Goal: Obtain resource: Download file/media

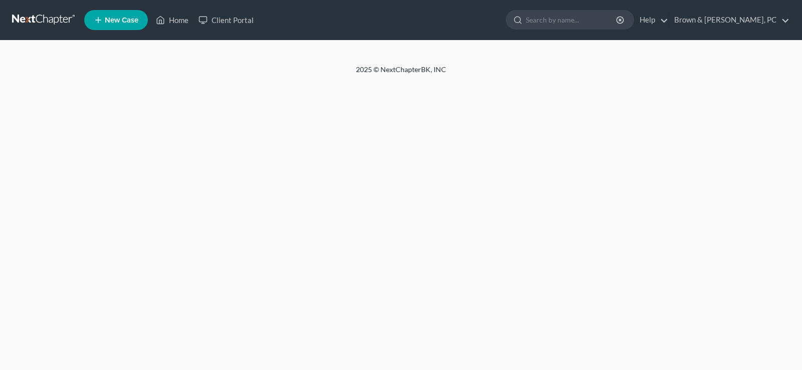
select select "18"
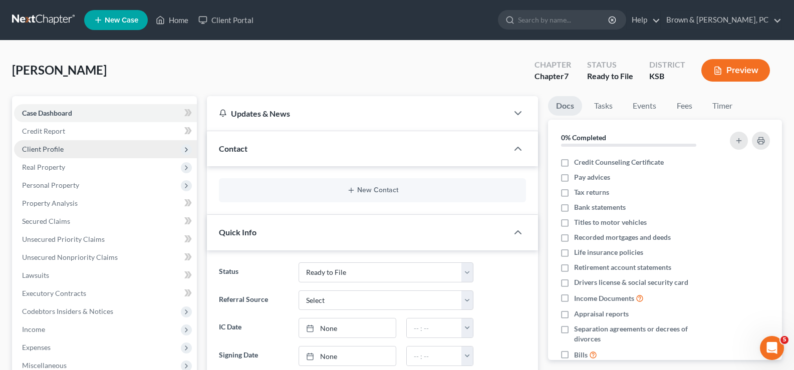
click at [47, 150] on span "Client Profile" at bounding box center [43, 149] width 42 height 9
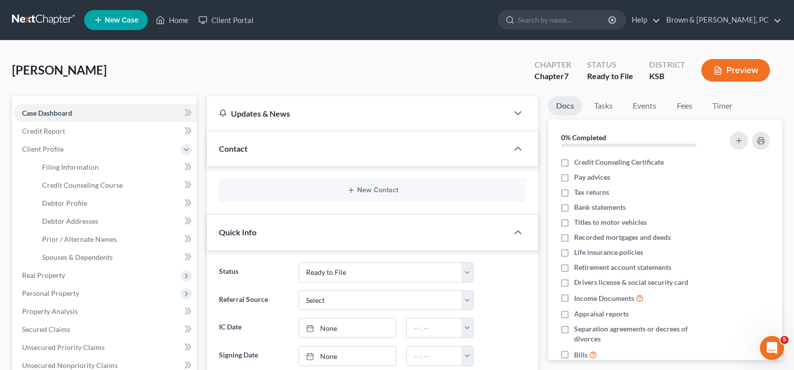
click at [238, 76] on div "[PERSON_NAME] Upgraded Chapter Chapter 7 Status Ready to File District KSB Prev…" at bounding box center [397, 75] width 770 height 44
click at [169, 21] on link "Home" at bounding box center [172, 20] width 43 height 18
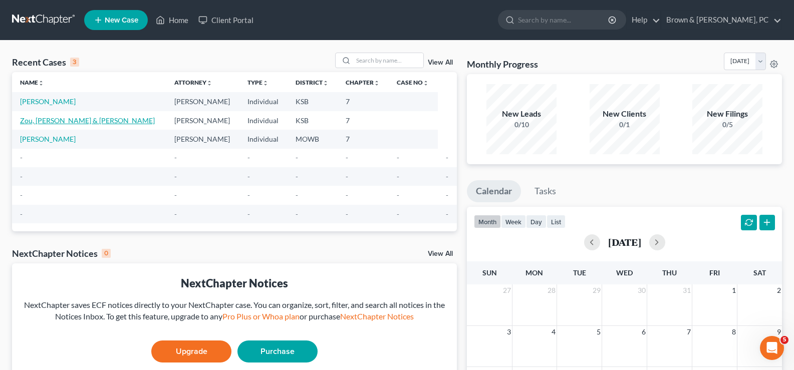
click at [63, 121] on link "Zou, [PERSON_NAME] & [PERSON_NAME]" at bounding box center [87, 120] width 135 height 9
select select "10"
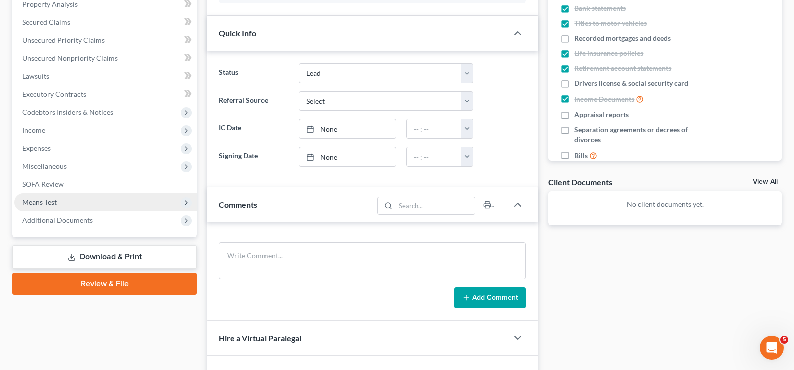
scroll to position [200, 0]
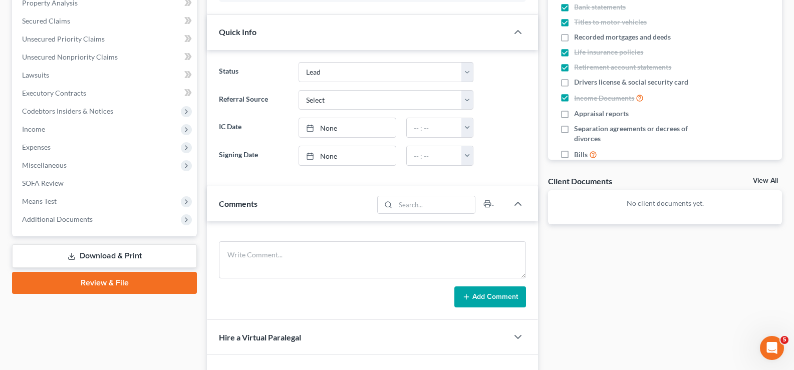
click at [122, 256] on link "Download & Print" at bounding box center [104, 256] width 185 height 24
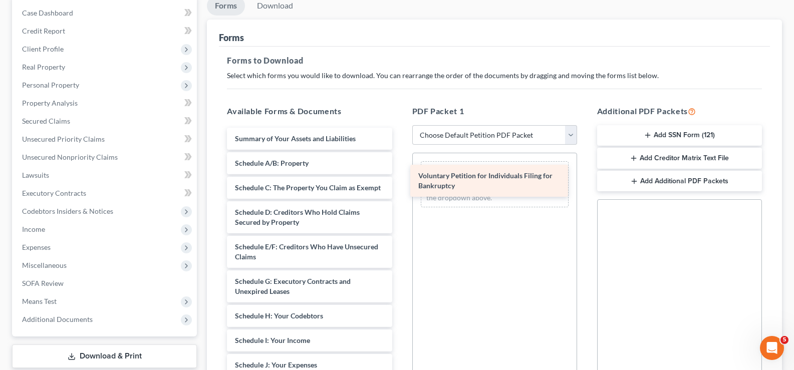
drag, startPoint x: 273, startPoint y: 148, endPoint x: 451, endPoint y: 183, distance: 182.3
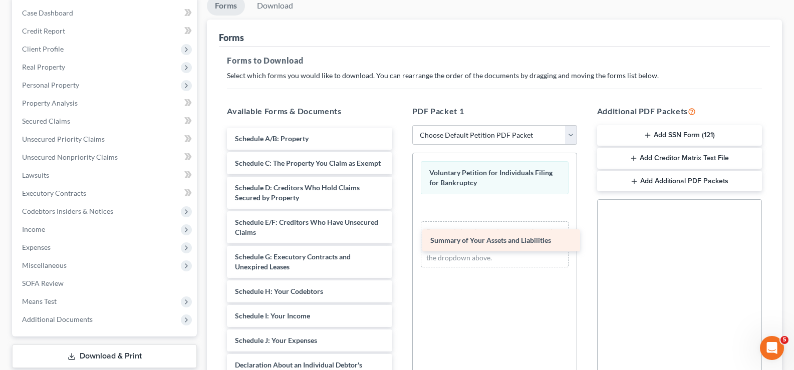
drag, startPoint x: 314, startPoint y: 130, endPoint x: 509, endPoint y: 232, distance: 220.3
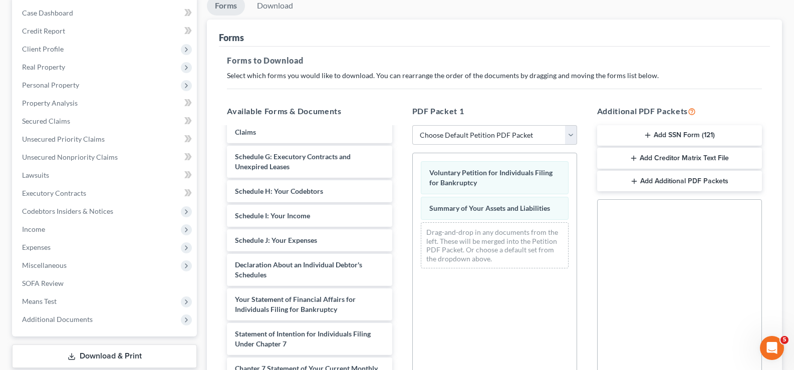
scroll to position [150, 0]
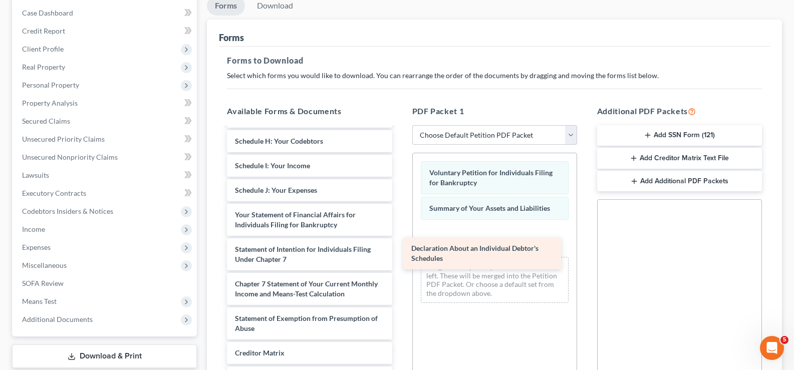
drag, startPoint x: 292, startPoint y: 232, endPoint x: 468, endPoint y: 256, distance: 177.9
click at [400, 256] on div "Declaration About an Individual Debtor's Schedules Schedule A/B: Property Sched…" at bounding box center [309, 212] width 181 height 470
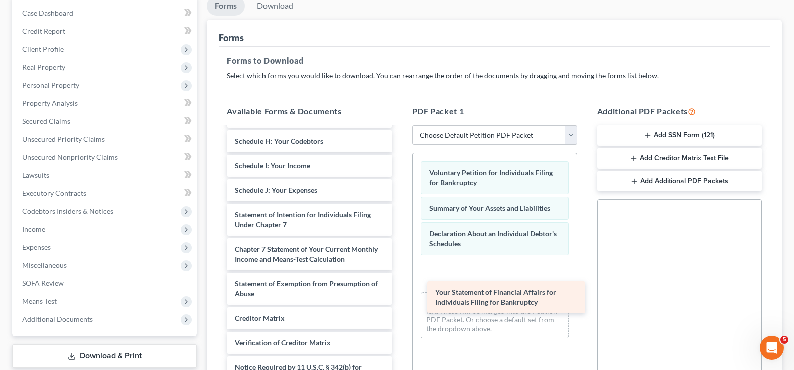
drag, startPoint x: 263, startPoint y: 227, endPoint x: 463, endPoint y: 295, distance: 211.5
click at [400, 295] on div "Your Statement of Financial Affairs for Individuals Filing for Bankruptcy Sched…" at bounding box center [309, 195] width 181 height 436
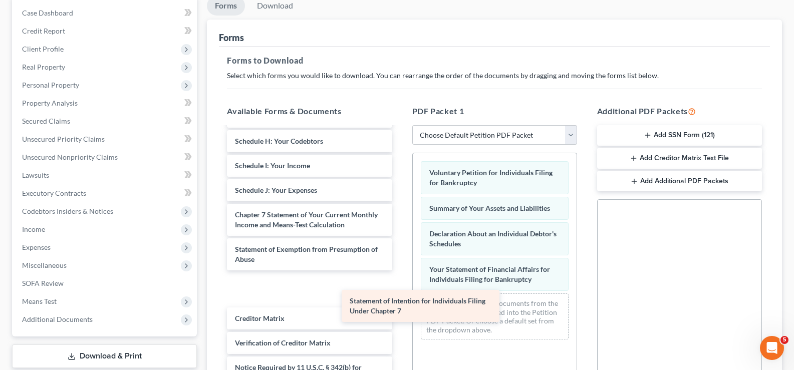
scroll to position [141, 0]
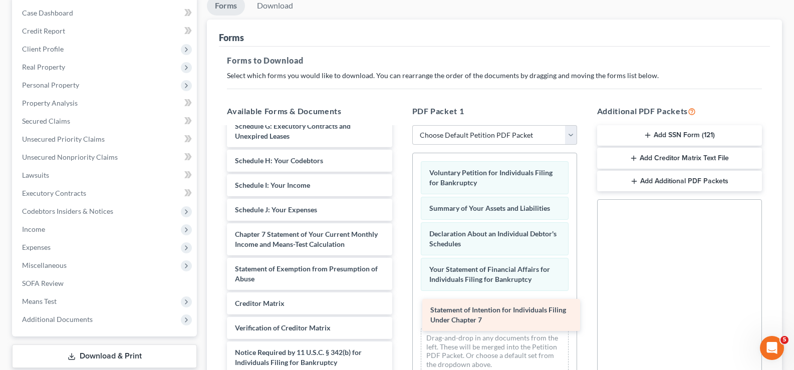
drag, startPoint x: 282, startPoint y: 232, endPoint x: 474, endPoint y: 314, distance: 209.4
click at [400, 316] on div "Statement of Intention for Individuals Filing Under Chapter 7 Schedule A/B: Pro…" at bounding box center [309, 197] width 181 height 401
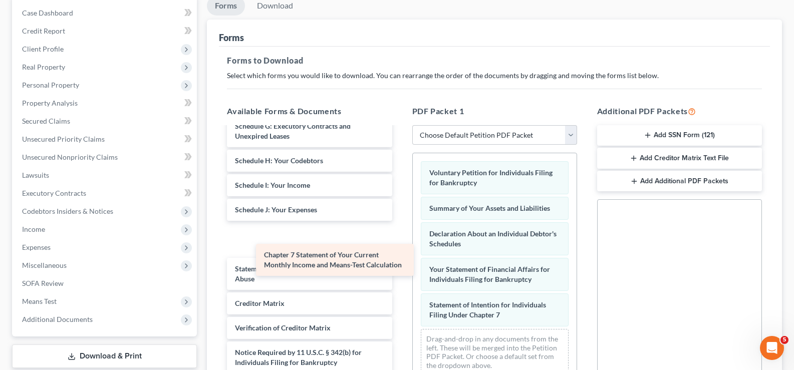
scroll to position [106, 0]
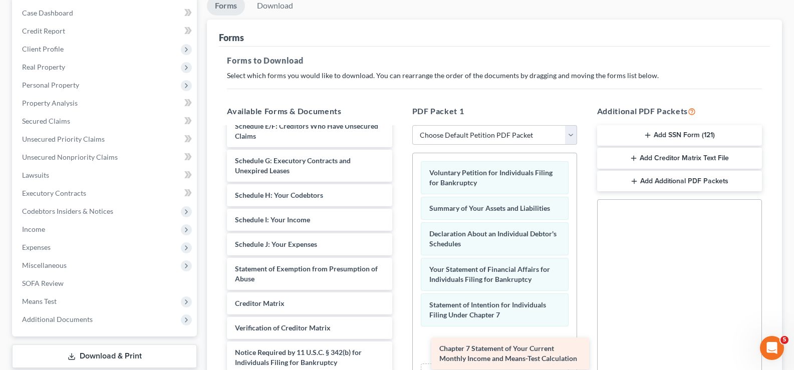
drag, startPoint x: 256, startPoint y: 234, endPoint x: 460, endPoint y: 346, distance: 232.9
click at [400, 348] on div "Chapter 7 Statement of Your Current Monthly Income and Means-Test Calculation S…" at bounding box center [309, 215] width 181 height 367
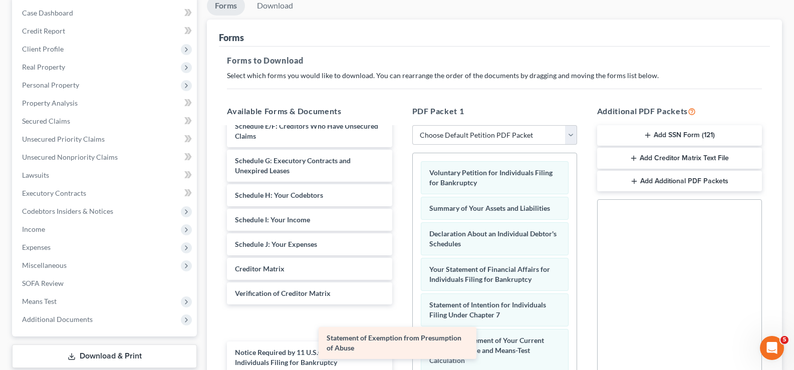
scroll to position [72, 0]
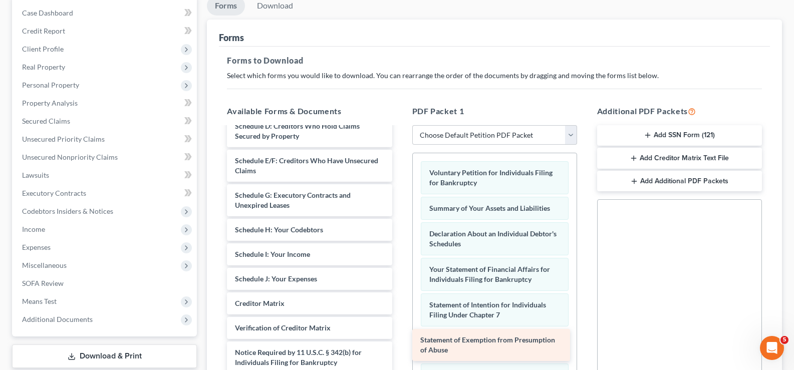
drag, startPoint x: 295, startPoint y: 273, endPoint x: 478, endPoint y: 343, distance: 196.3
click at [400, 344] on div "Statement of Exemption from Presumption of Abuse Schedule A/B: Property Schedul…" at bounding box center [309, 232] width 181 height 332
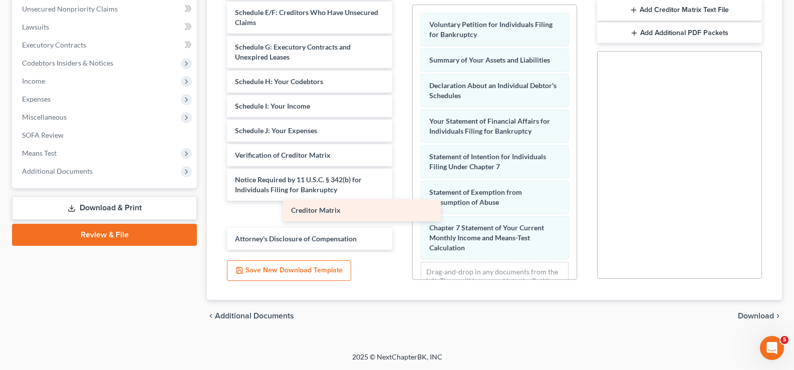
scroll to position [47, 0]
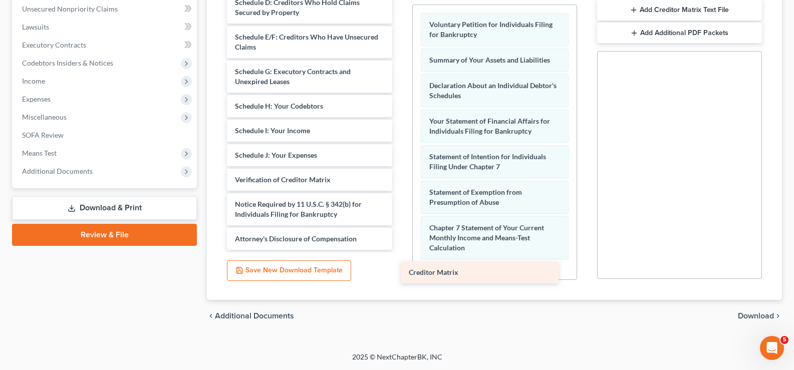
drag, startPoint x: 279, startPoint y: 155, endPoint x: 450, endPoint y: 269, distance: 205.9
click at [400, 250] on div "Creditor Matrix Schedule A/B: Property Schedule C: The Property You Claim as Ex…" at bounding box center [309, 96] width 181 height 308
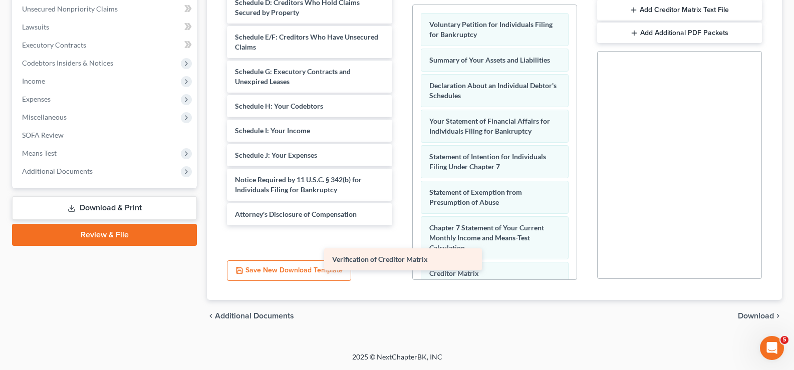
scroll to position [23, 0]
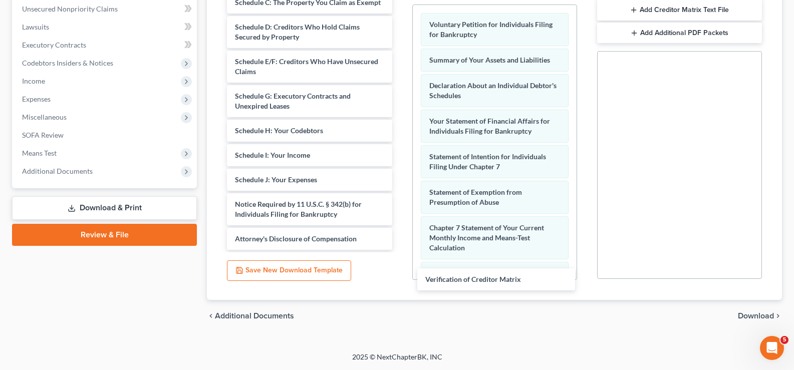
drag, startPoint x: 267, startPoint y: 180, endPoint x: 454, endPoint y: 276, distance: 209.9
click at [400, 250] on div "Verification of Creditor Matrix Schedule A/B: Property Schedule C: The Property…" at bounding box center [309, 108] width 181 height 283
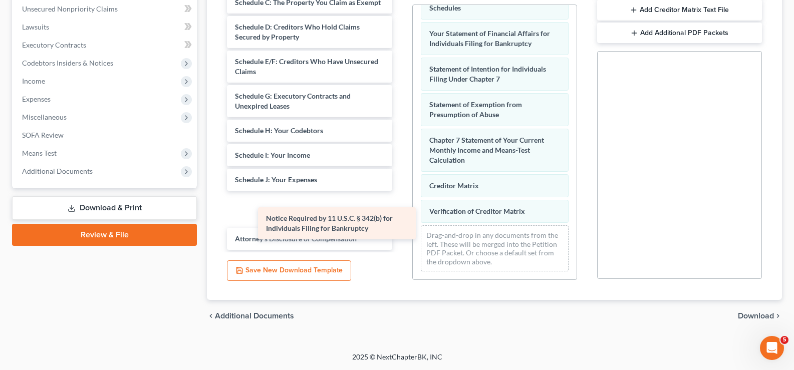
scroll to position [0, 0]
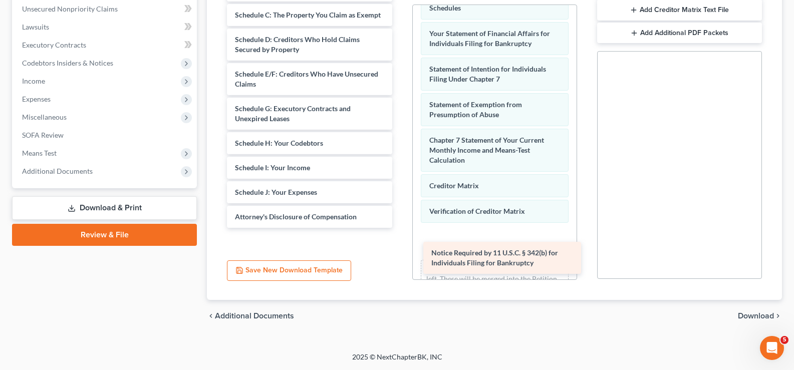
drag, startPoint x: 269, startPoint y: 205, endPoint x: 462, endPoint y: 251, distance: 198.3
click at [400, 228] on div "Notice Required by 11 U.S.C. § 342(b) for Individuals Filing for Bankruptcy Sch…" at bounding box center [309, 103] width 181 height 248
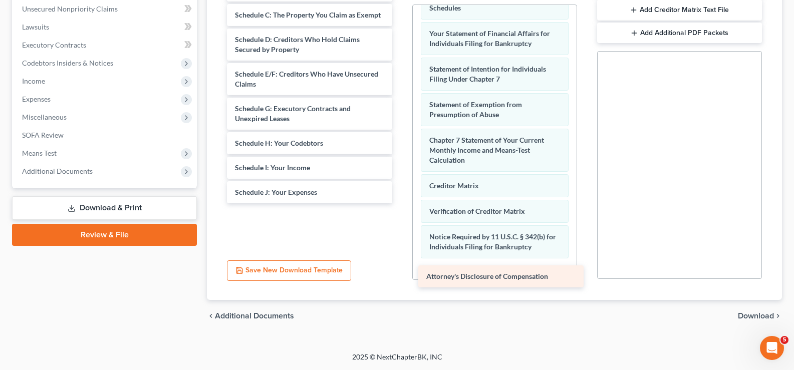
drag, startPoint x: 305, startPoint y: 219, endPoint x: 496, endPoint y: 279, distance: 200.4
click at [400, 203] on div "Attorney's Disclosure of Compensation Schedule A/B: Property Schedule C: The Pr…" at bounding box center [309, 91] width 181 height 224
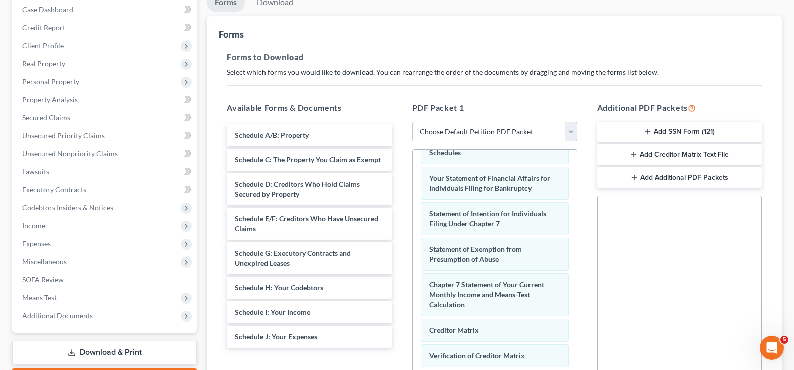
scroll to position [248, 0]
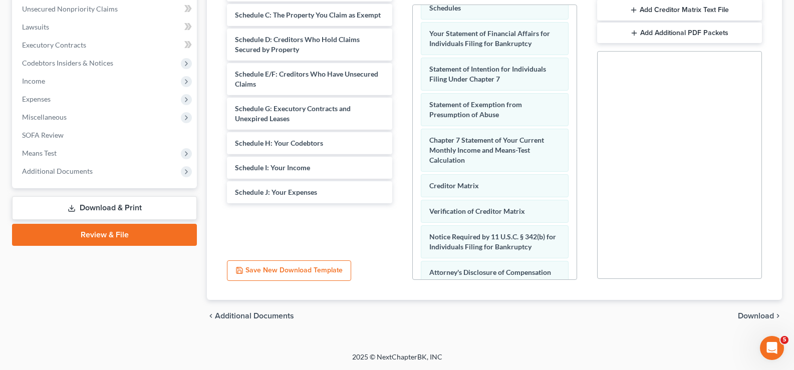
click at [103, 209] on link "Download & Print" at bounding box center [104, 208] width 185 height 24
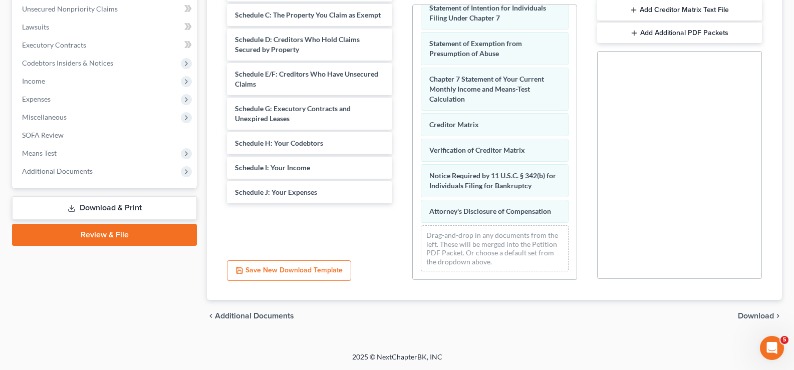
click at [126, 238] on link "Review & File" at bounding box center [104, 235] width 185 height 22
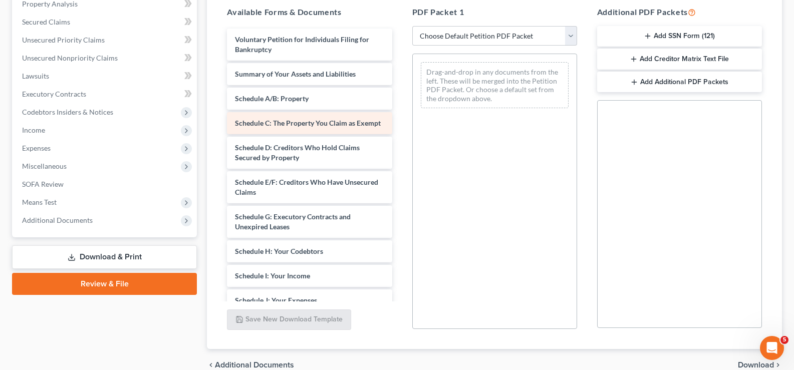
scroll to position [48, 0]
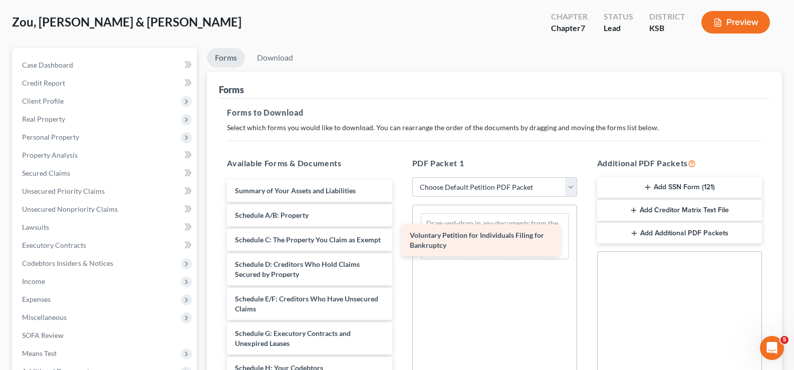
drag, startPoint x: 260, startPoint y: 194, endPoint x: 435, endPoint y: 238, distance: 180.4
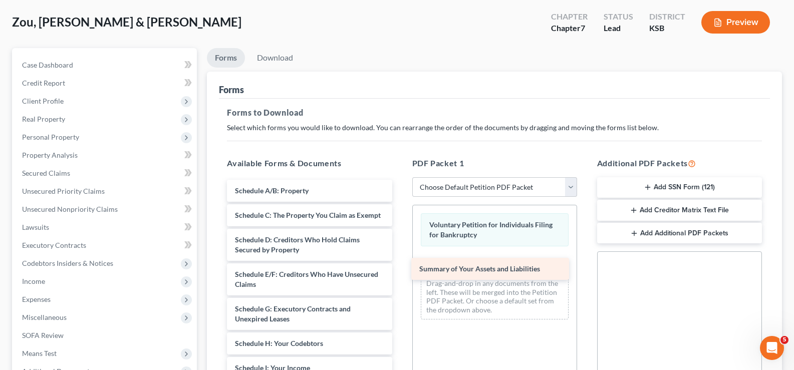
drag, startPoint x: 308, startPoint y: 193, endPoint x: 492, endPoint y: 271, distance: 200.2
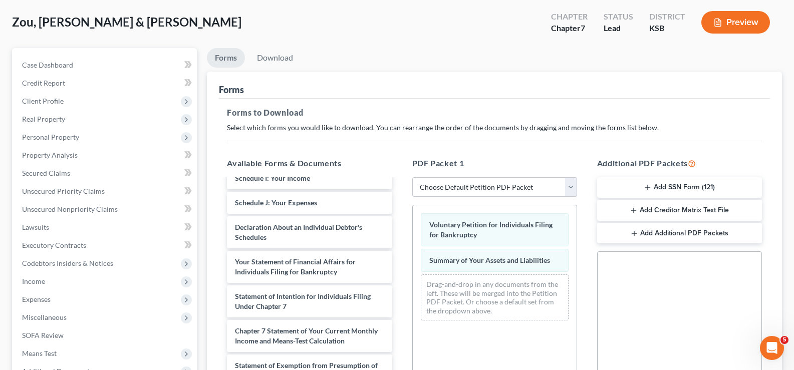
scroll to position [200, 0]
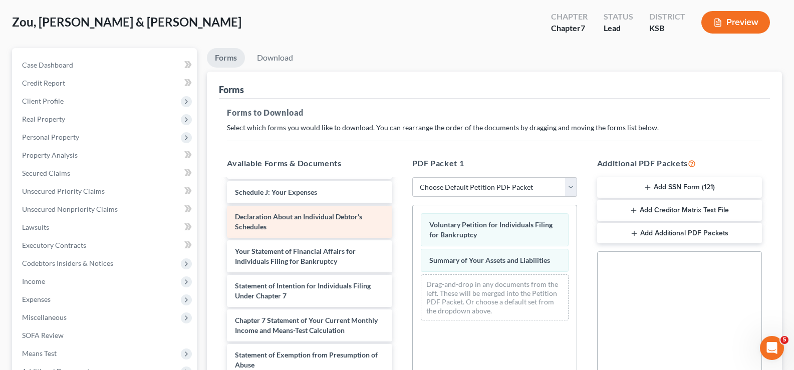
click at [324, 232] on div "Declaration About an Individual Debtor's Schedules" at bounding box center [309, 222] width 165 height 32
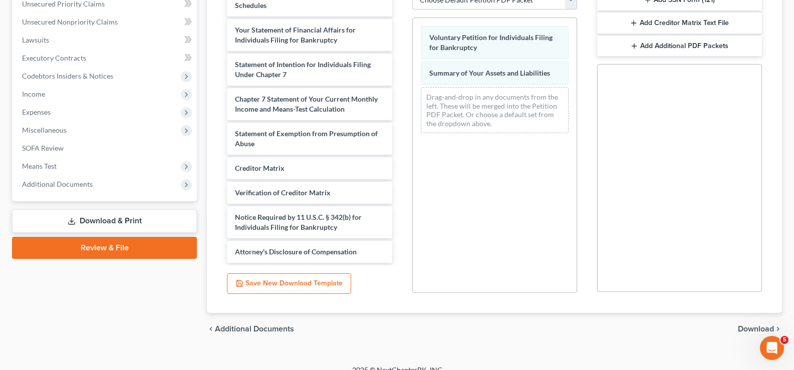
scroll to position [248, 0]
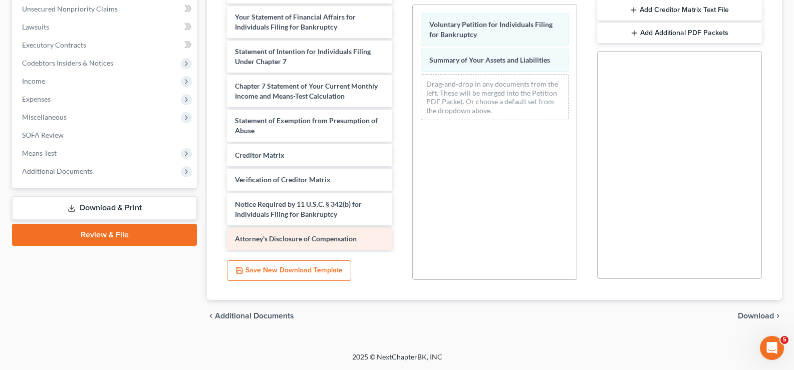
click at [318, 240] on span "Attorney's Disclosure of Compensation" at bounding box center [296, 238] width 122 height 9
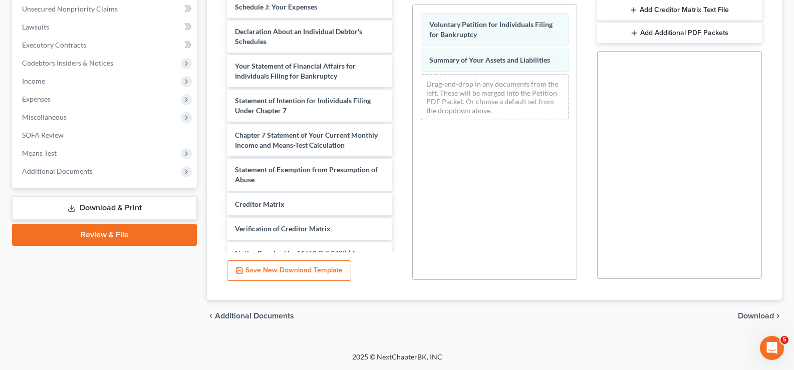
scroll to position [94, 0]
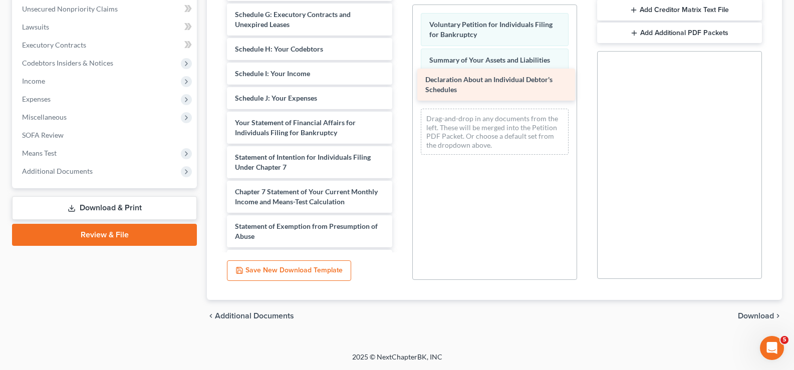
drag, startPoint x: 298, startPoint y: 138, endPoint x: 486, endPoint y: 83, distance: 195.6
click at [400, 83] on div "Declaration About an Individual Debtor's Schedules Schedule A/B: Property Sched…" at bounding box center [309, 120] width 181 height 470
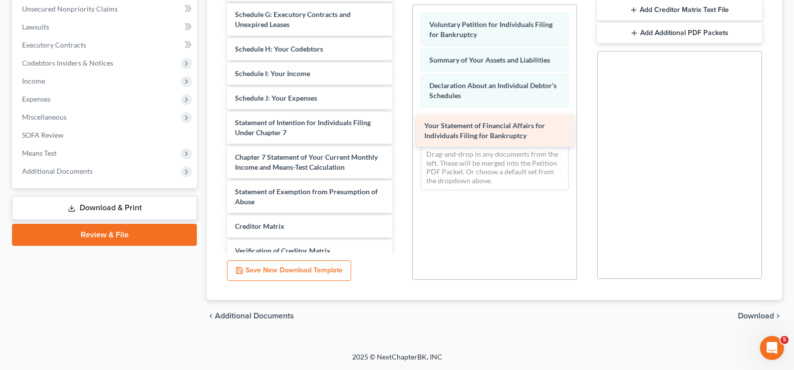
drag, startPoint x: 266, startPoint y: 131, endPoint x: 454, endPoint y: 122, distance: 188.6
click at [400, 122] on div "Your Statement of Financial Affairs for Individuals Filing for Bankruptcy Sched…" at bounding box center [309, 103] width 181 height 436
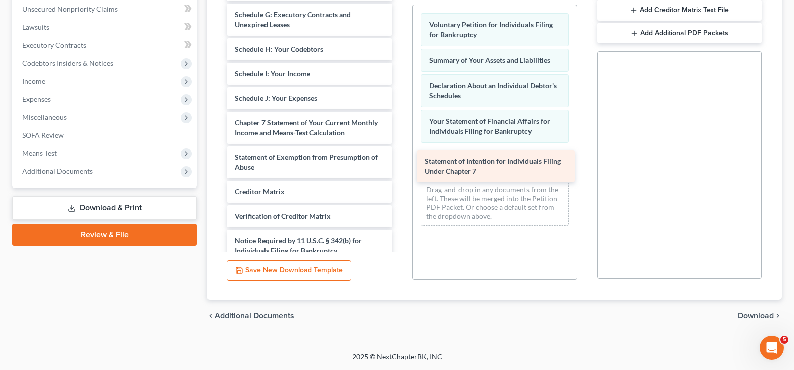
drag, startPoint x: 247, startPoint y: 133, endPoint x: 435, endPoint y: 157, distance: 189.5
click at [400, 157] on div "Statement of Intention for Individuals Filing Under Chapter 7 Schedule A/B: Pro…" at bounding box center [309, 85] width 181 height 401
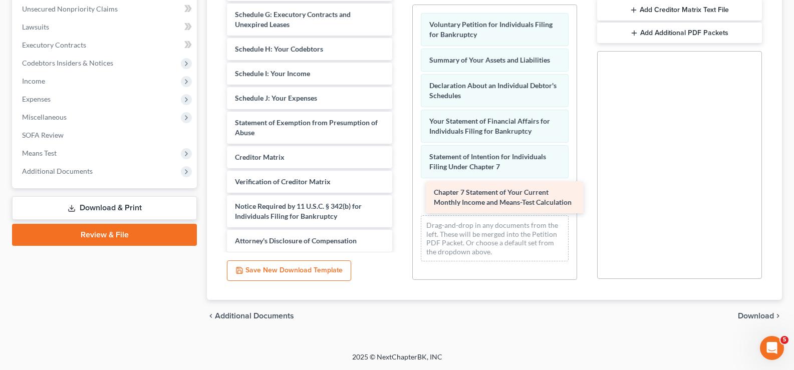
drag, startPoint x: 260, startPoint y: 134, endPoint x: 456, endPoint y: 194, distance: 205.2
click at [400, 194] on div "Chapter 7 Statement of Your Current Monthly Income and Means-Test Calculation S…" at bounding box center [309, 68] width 181 height 367
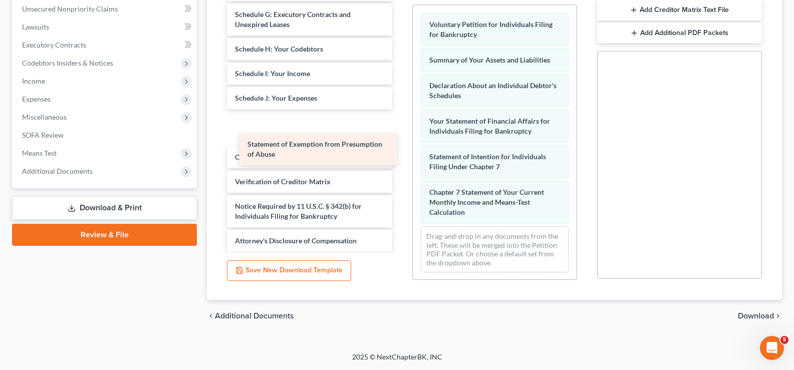
scroll to position [72, 0]
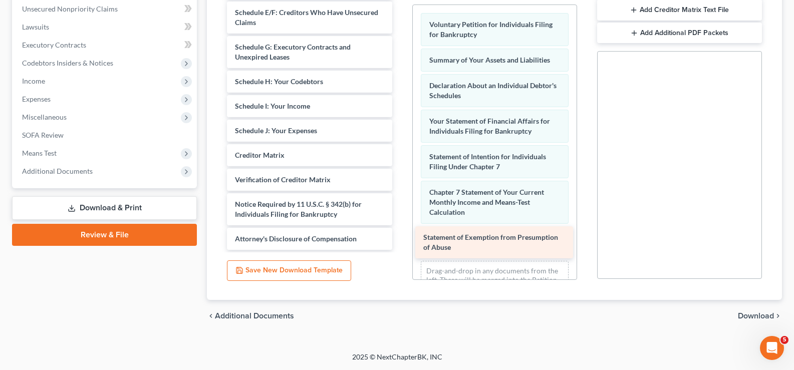
drag, startPoint x: 266, startPoint y: 131, endPoint x: 454, endPoint y: 235, distance: 215.5
click at [400, 235] on div "Statement of Exemption from Presumption of Abuse Schedule A/B: Property Schedul…" at bounding box center [309, 84] width 181 height 332
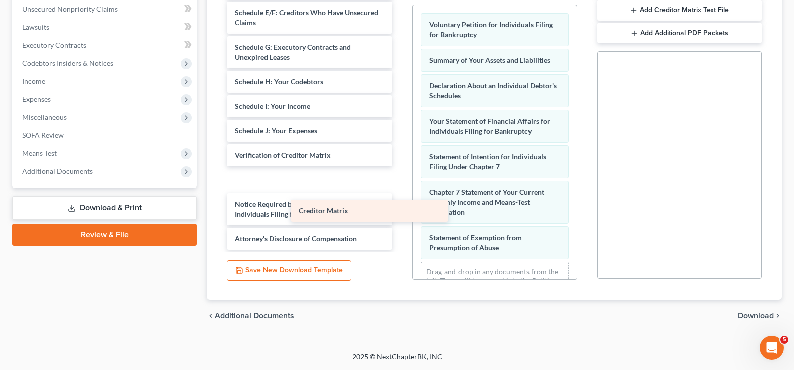
scroll to position [47, 0]
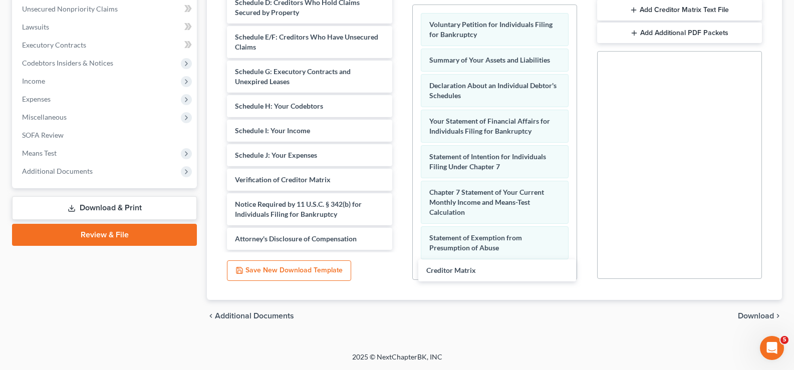
drag, startPoint x: 270, startPoint y: 151, endPoint x: 458, endPoint y: 261, distance: 218.0
click at [400, 250] on div "Creditor Matrix Schedule A/B: Property Schedule C: The Property You Claim as Ex…" at bounding box center [309, 96] width 181 height 308
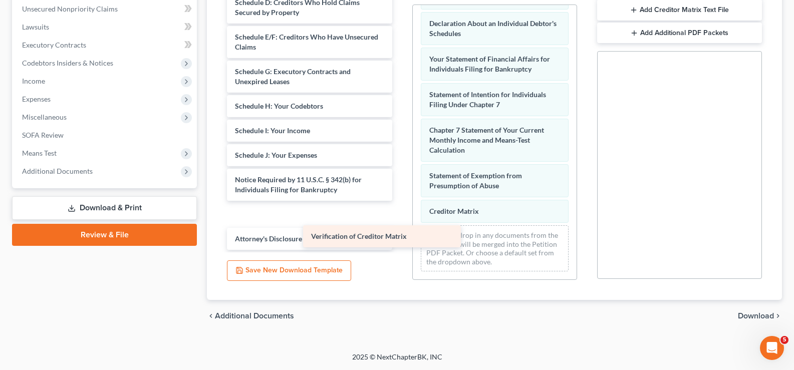
scroll to position [23, 0]
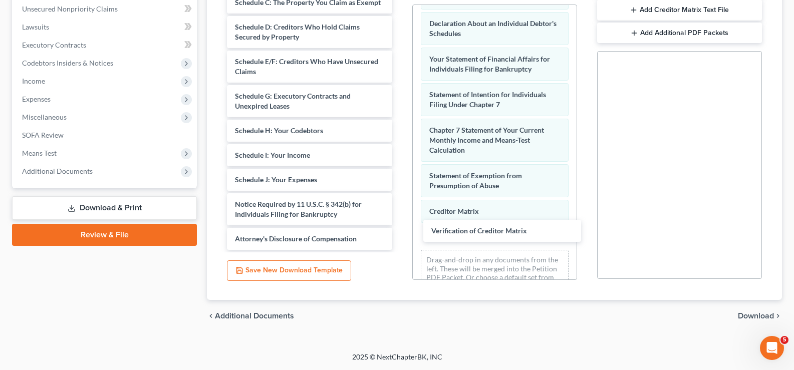
drag, startPoint x: 313, startPoint y: 177, endPoint x: 388, endPoint y: 208, distance: 81.3
click at [400, 226] on div "Verification of Creditor Matrix Schedule A/B: Property Schedule C: The Property…" at bounding box center [309, 108] width 181 height 283
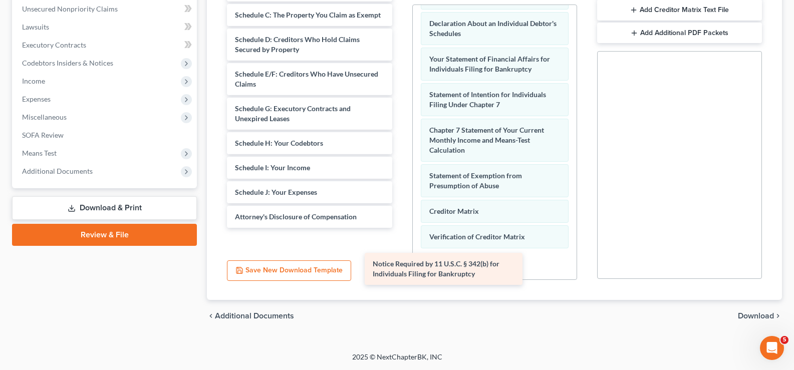
scroll to position [0, 0]
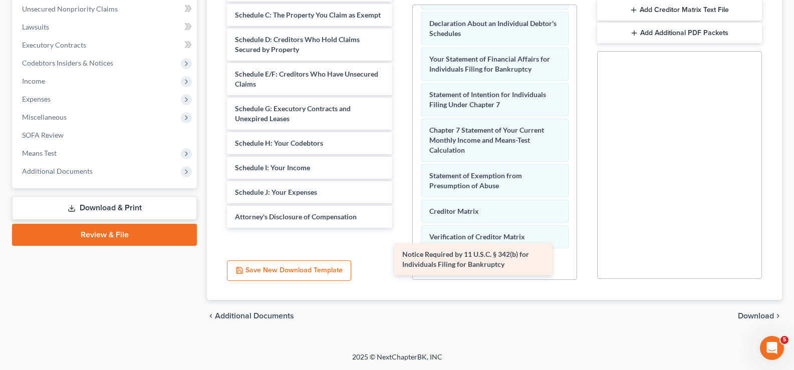
drag, startPoint x: 292, startPoint y: 204, endPoint x: 458, endPoint y: 254, distance: 174.2
click at [400, 228] on div "Notice Required by 11 U.S.C. § 342(b) for Individuals Filing for Bankruptcy Sch…" at bounding box center [309, 103] width 181 height 248
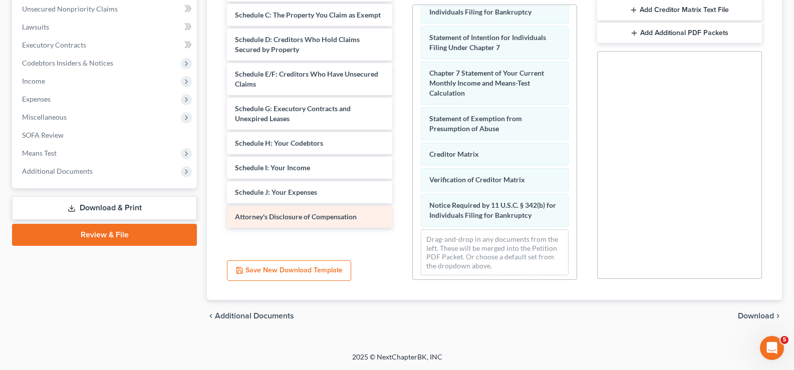
scroll to position [123, 0]
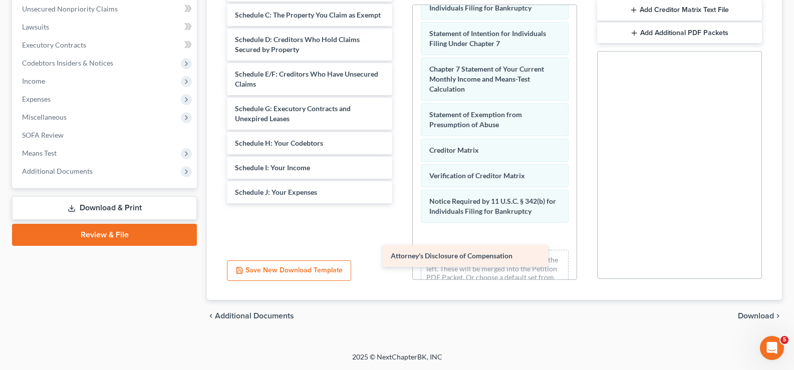
drag, startPoint x: 315, startPoint y: 214, endPoint x: 468, endPoint y: 252, distance: 158.6
click at [400, 203] on div "Attorney's Disclosure of Compensation Schedule A/B: Property Schedule C: The Pr…" at bounding box center [309, 91] width 181 height 224
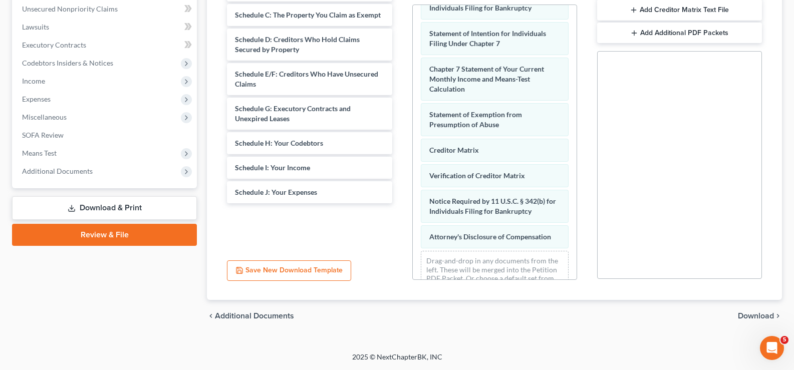
click at [99, 206] on link "Download & Print" at bounding box center [104, 208] width 185 height 24
click at [88, 202] on link "Download & Print" at bounding box center [104, 208] width 185 height 24
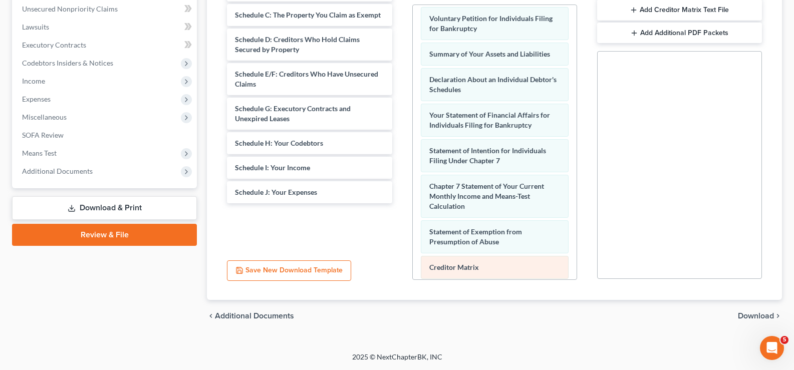
scroll to position [0, 0]
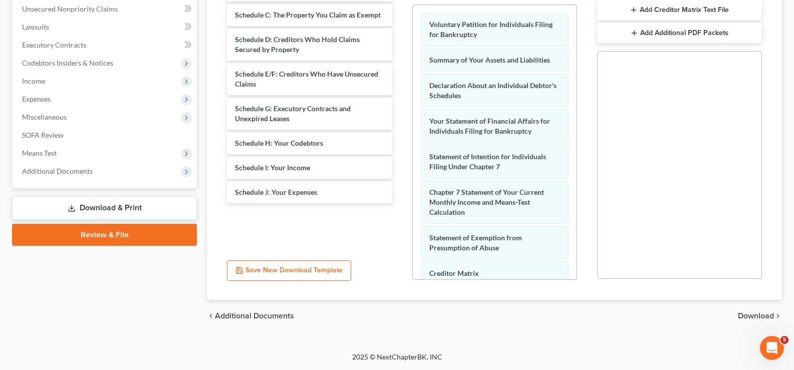
click at [740, 319] on span "Download" at bounding box center [756, 316] width 36 height 8
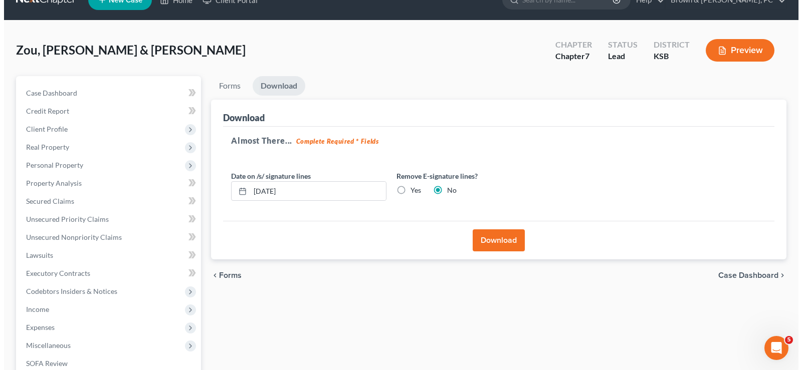
scroll to position [12, 0]
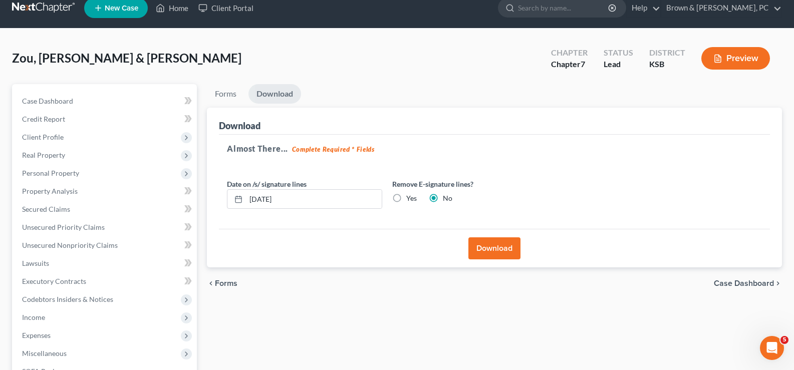
click at [498, 249] on button "Download" at bounding box center [494, 248] width 52 height 22
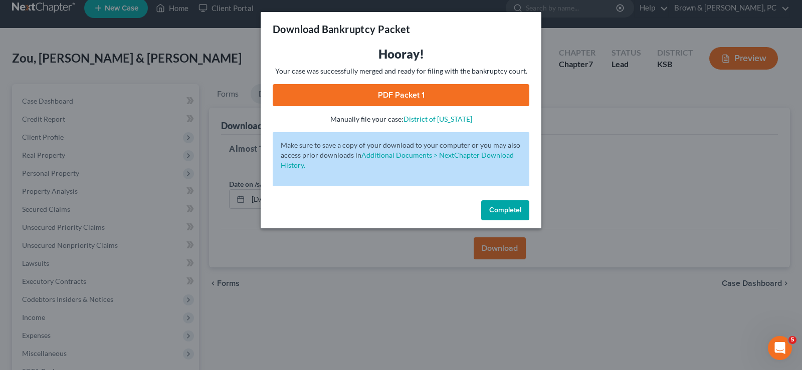
click at [386, 92] on link "PDF Packet 1" at bounding box center [401, 95] width 256 height 22
